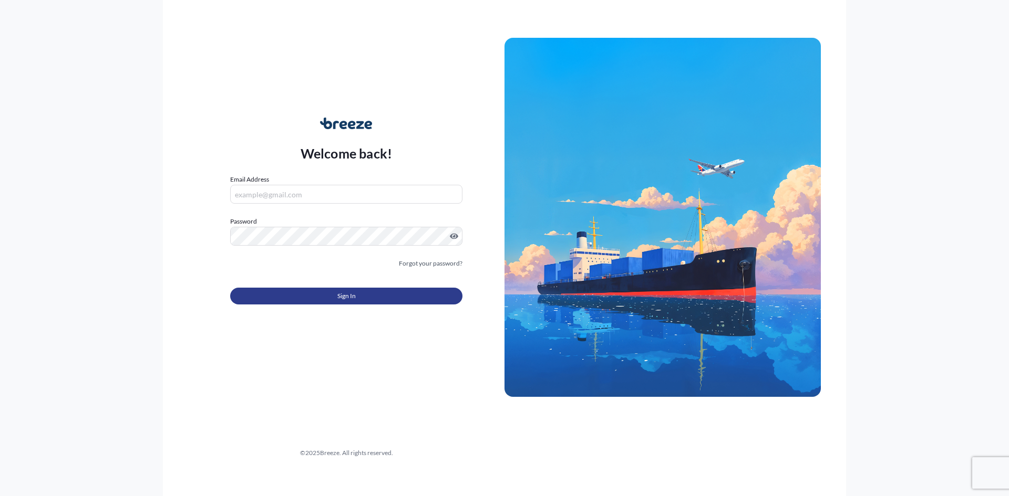
type input "[EMAIL_ADDRESS][DOMAIN_NAME]"
click at [314, 293] on button "Sign In" at bounding box center [346, 296] width 232 height 17
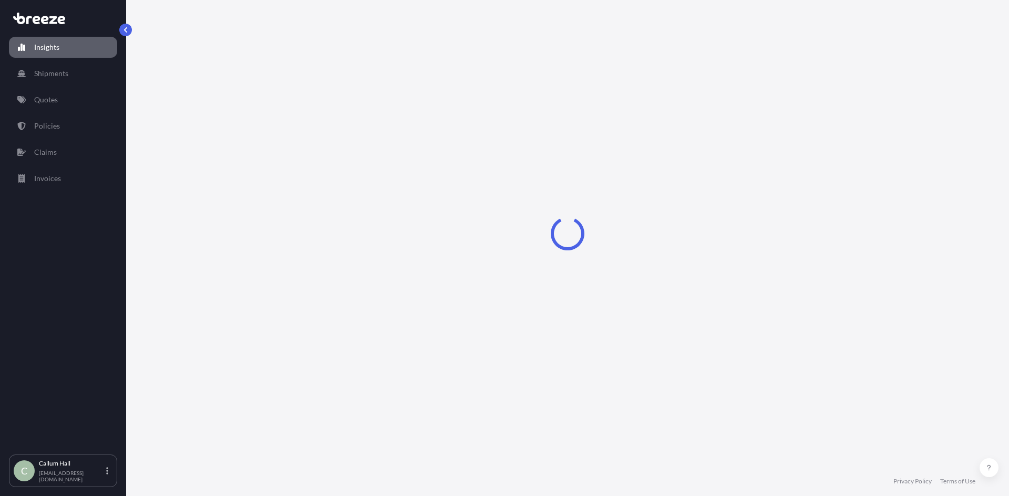
click at [55, 100] on p "Quotes" at bounding box center [46, 100] width 24 height 11
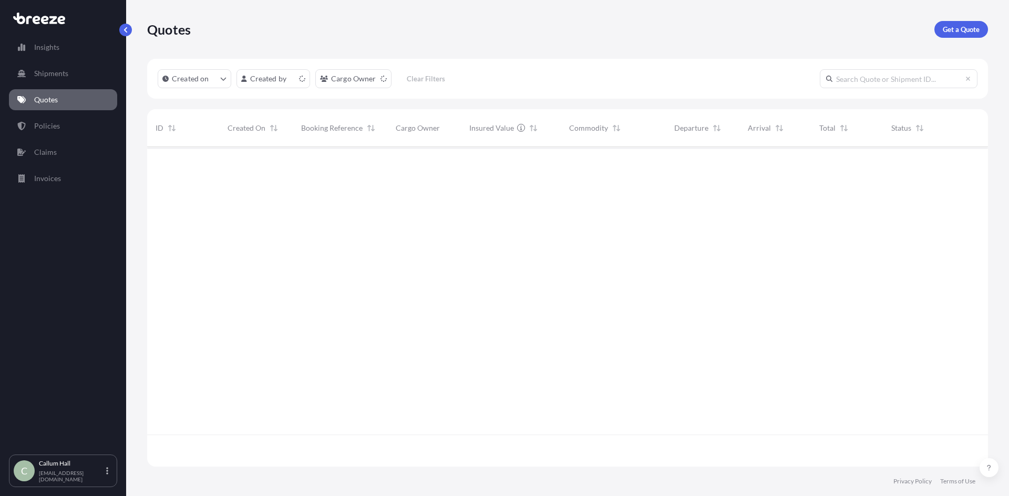
scroll to position [318, 833]
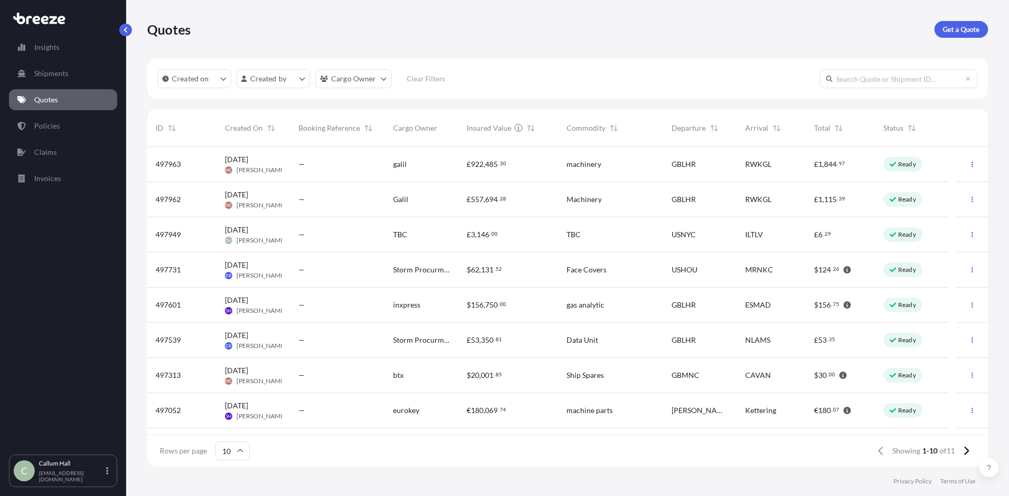
click at [595, 336] on span "Data Unit" at bounding box center [582, 340] width 32 height 11
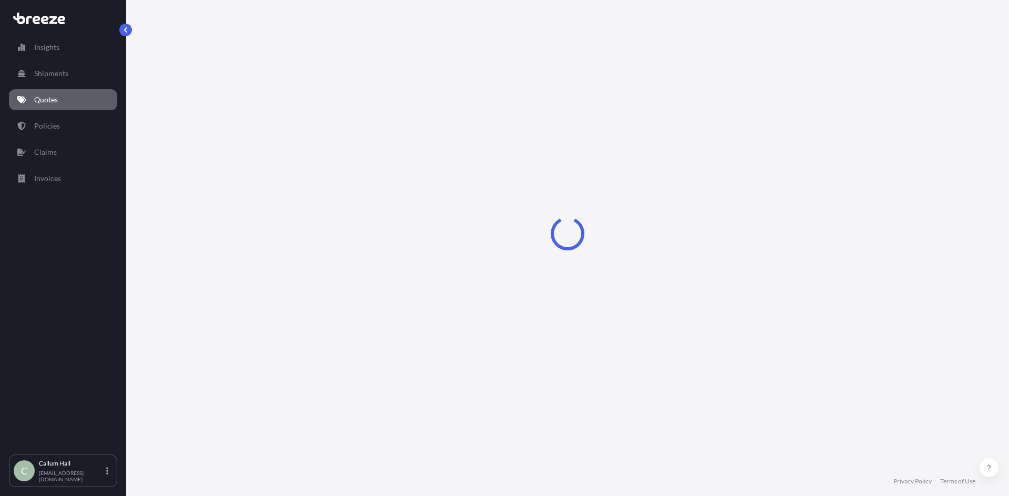
select select "Road"
select select "Air"
select select "Road"
select select "4"
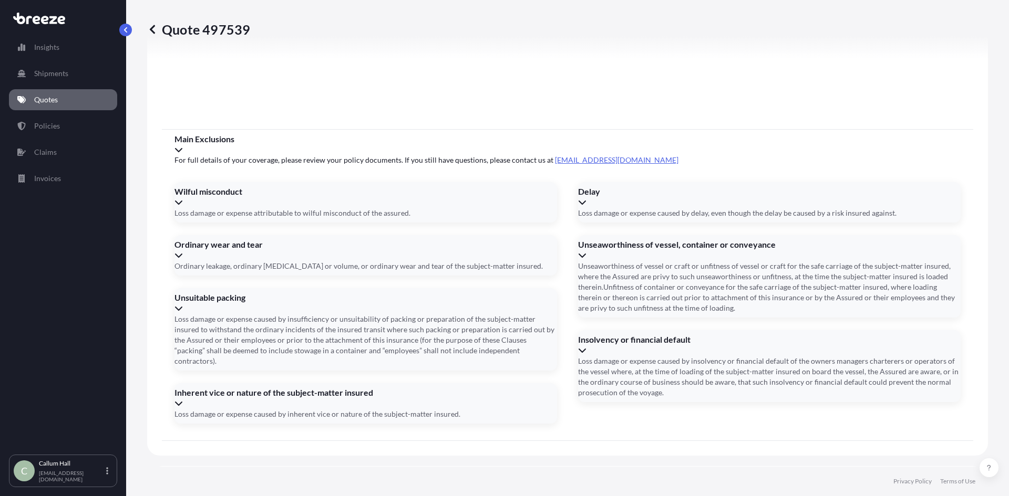
scroll to position [1379, 0]
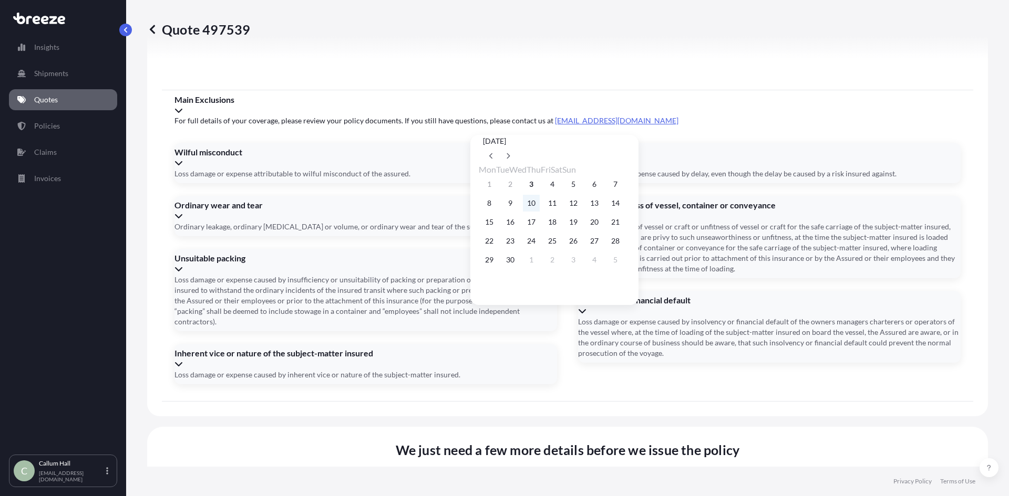
click at [539, 207] on button "10" at bounding box center [531, 203] width 17 height 17
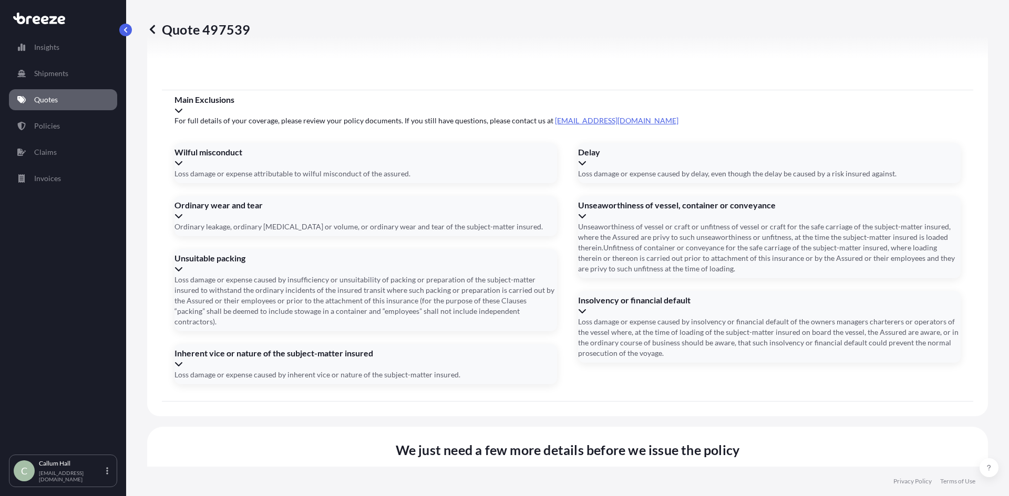
type input "[DATE]"
type input "UKCOJ82005"
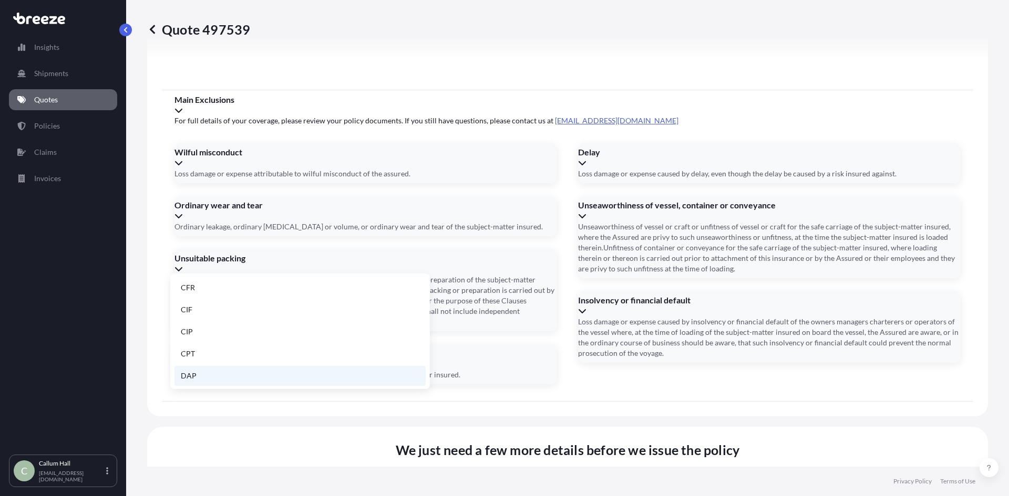
click at [234, 369] on li "DAP" at bounding box center [299, 376] width 251 height 20
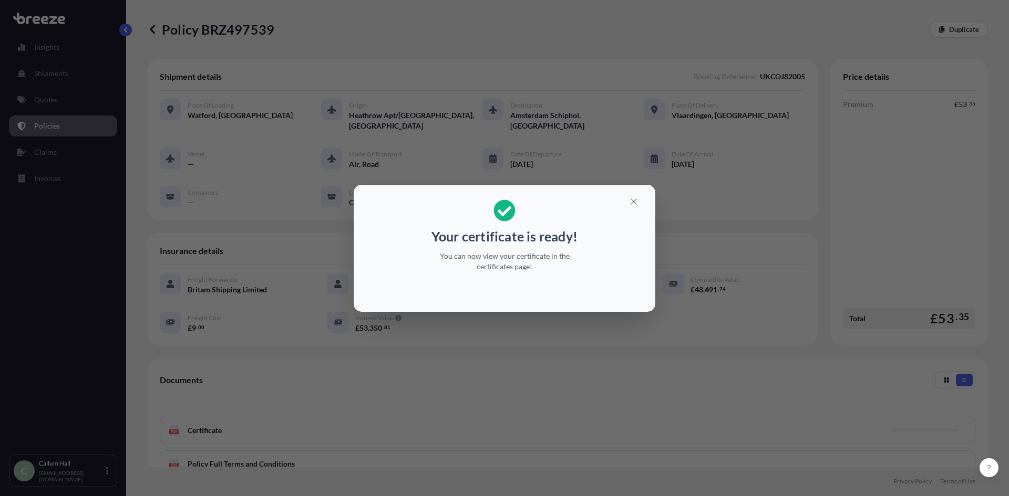
click at [630, 209] on button "button" at bounding box center [633, 201] width 26 height 17
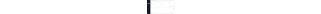
scroll to position [87, 0]
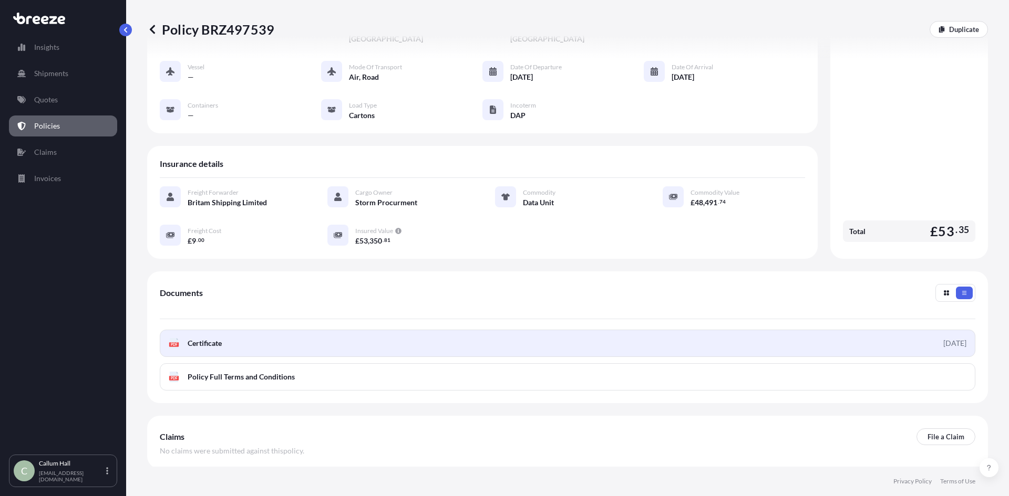
click at [471, 334] on link "PDF Certificate [DATE]" at bounding box center [567, 343] width 815 height 27
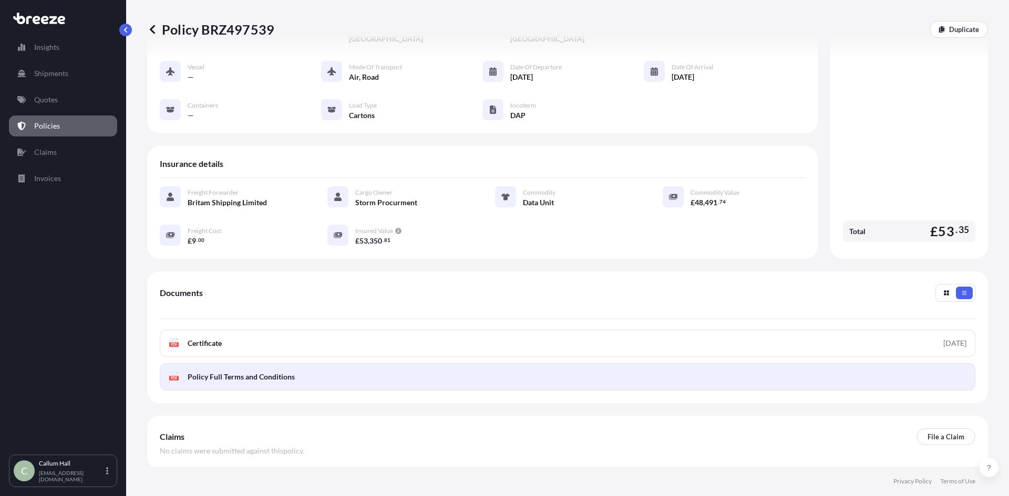
click at [497, 368] on link "PDF Policy Full Terms and Conditions" at bounding box center [567, 376] width 815 height 27
